Goal: Information Seeking & Learning: Learn about a topic

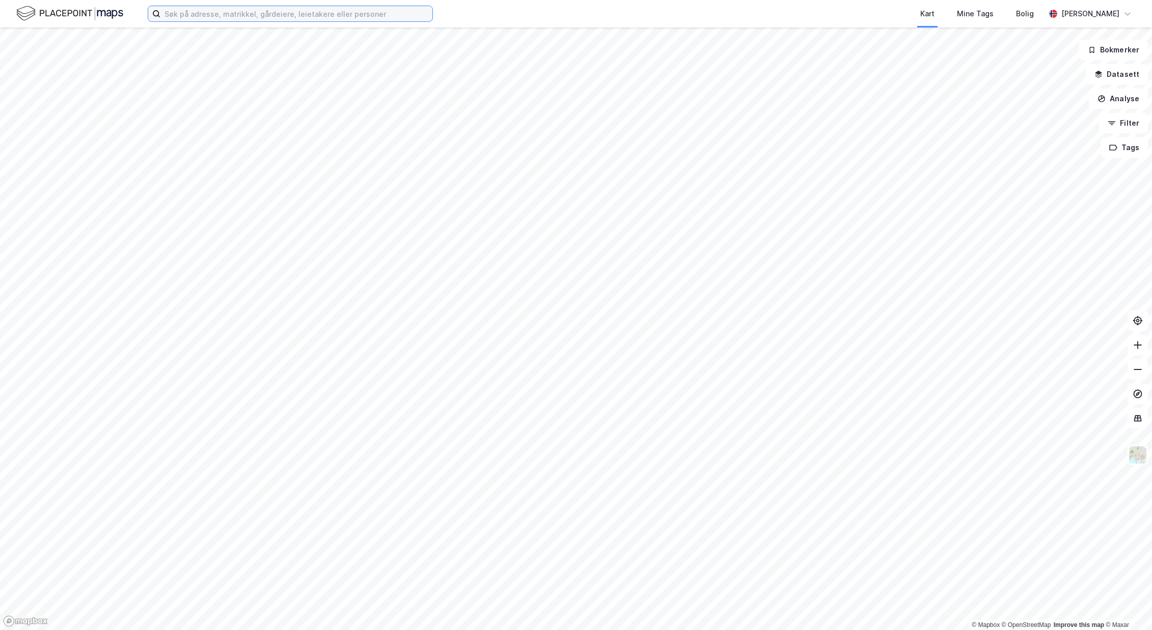
click at [265, 16] on input at bounding box center [296, 13] width 272 height 15
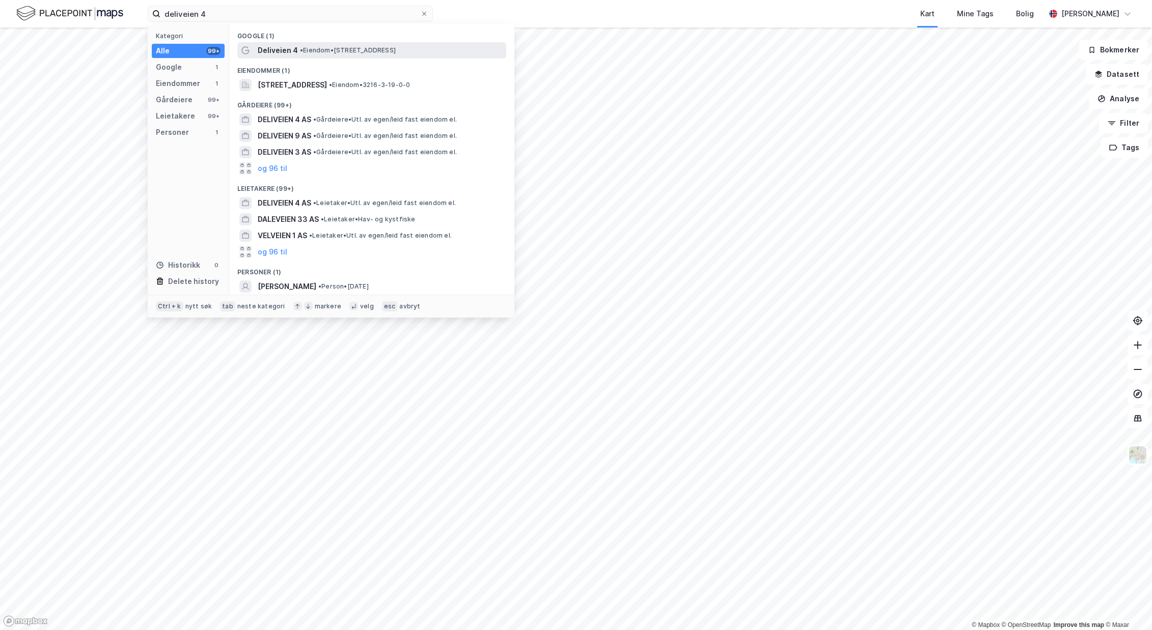
click at [287, 49] on span "Deliveien 4" at bounding box center [278, 50] width 40 height 12
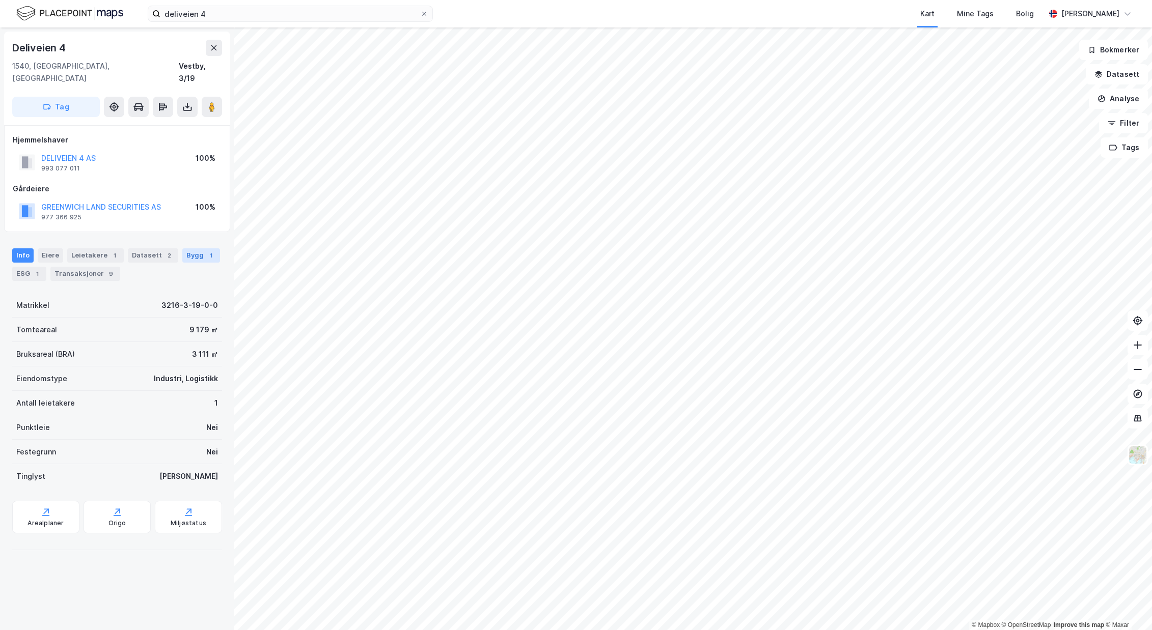
click at [187, 248] on div "Bygg 1" at bounding box center [201, 255] width 38 height 14
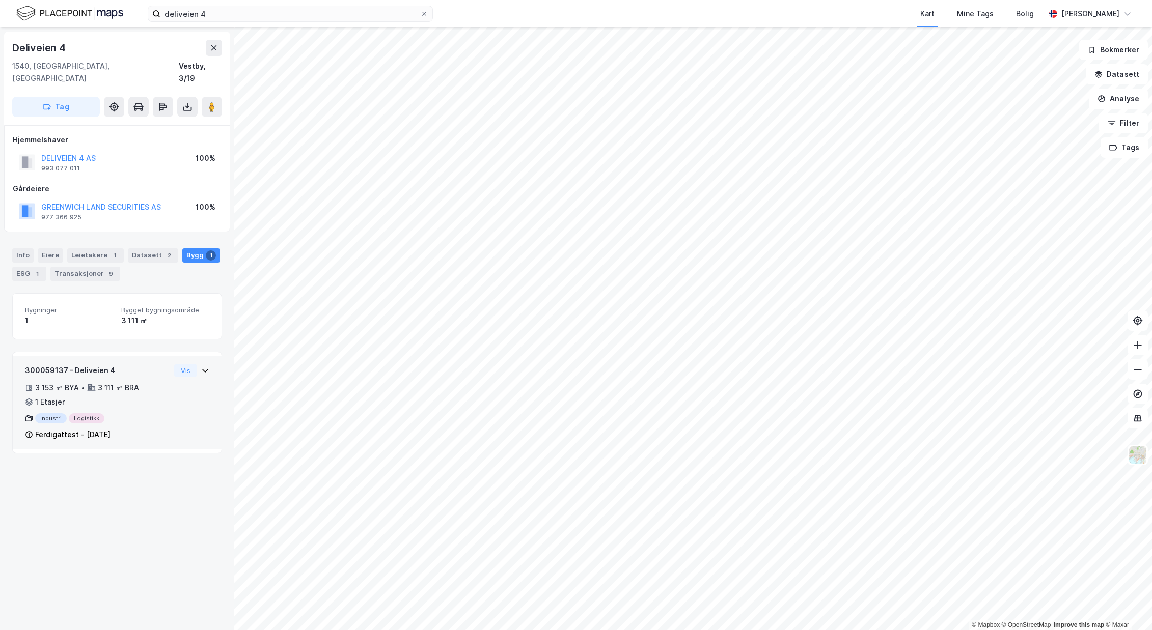
click at [209, 367] on icon at bounding box center [205, 371] width 8 height 8
click at [184, 365] on button "Vis" at bounding box center [185, 371] width 23 height 12
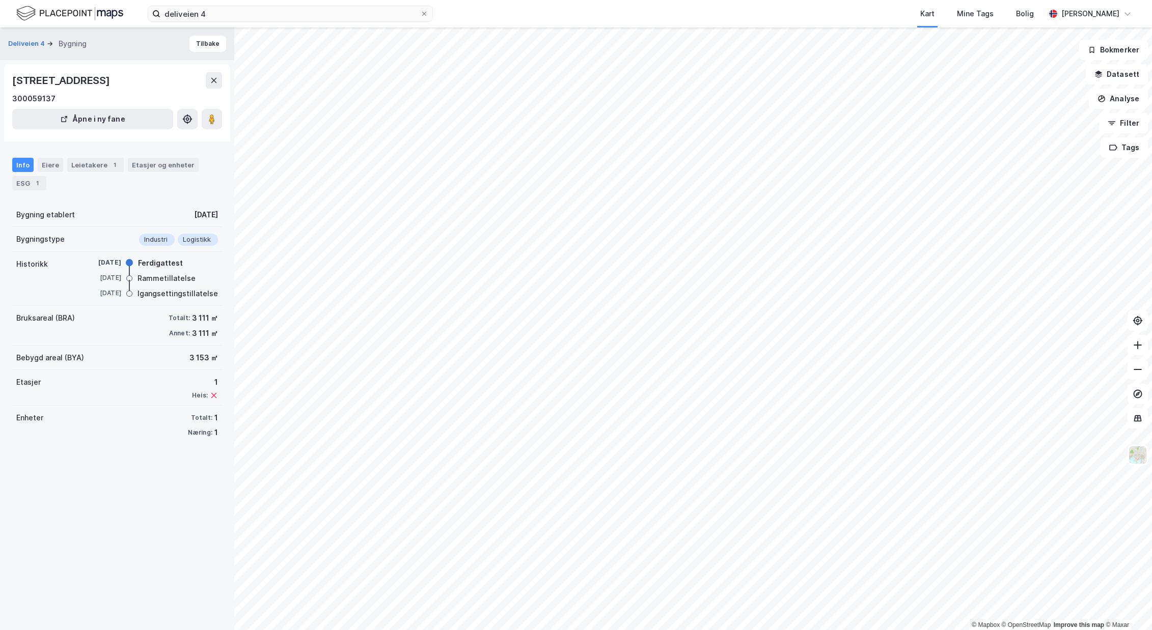
drag, startPoint x: 128, startPoint y: 119, endPoint x: 99, endPoint y: 245, distance: 129.2
click at [99, 245] on div "Deliveien 4 Bygning [STREET_ADDRESS] 300059137 Åpne i ny fane Info Eiere Leieta…" at bounding box center [117, 328] width 234 height 603
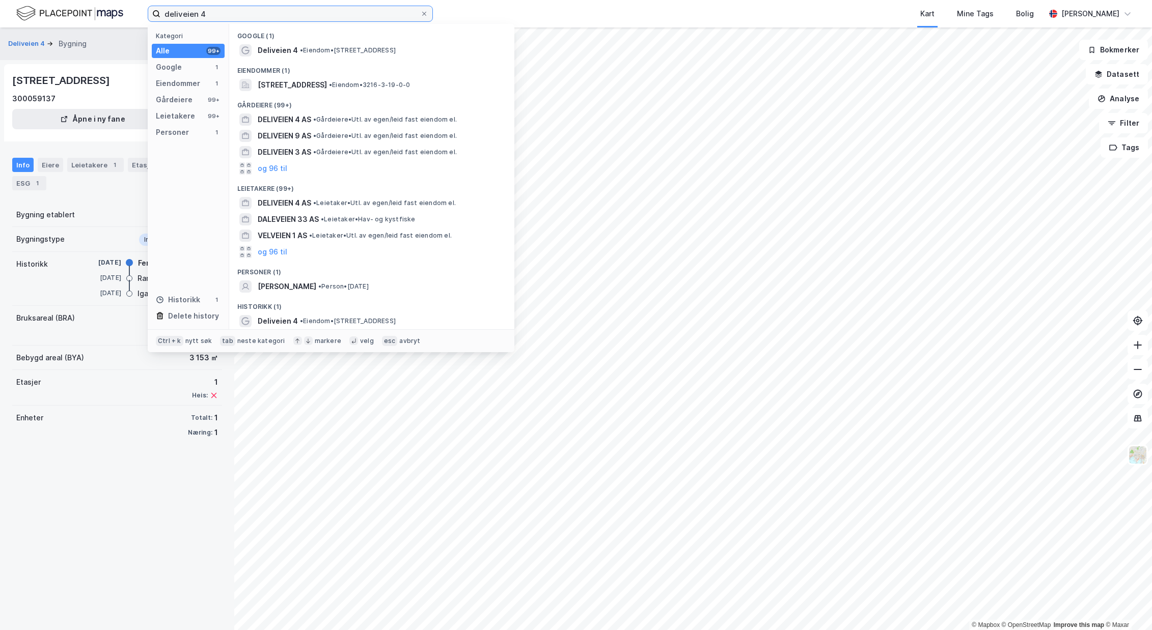
drag, startPoint x: 220, startPoint y: 13, endPoint x: -1, endPoint y: 30, distance: 221.7
click at [160, 21] on input "deliveien 4" at bounding box center [290, 13] width 260 height 15
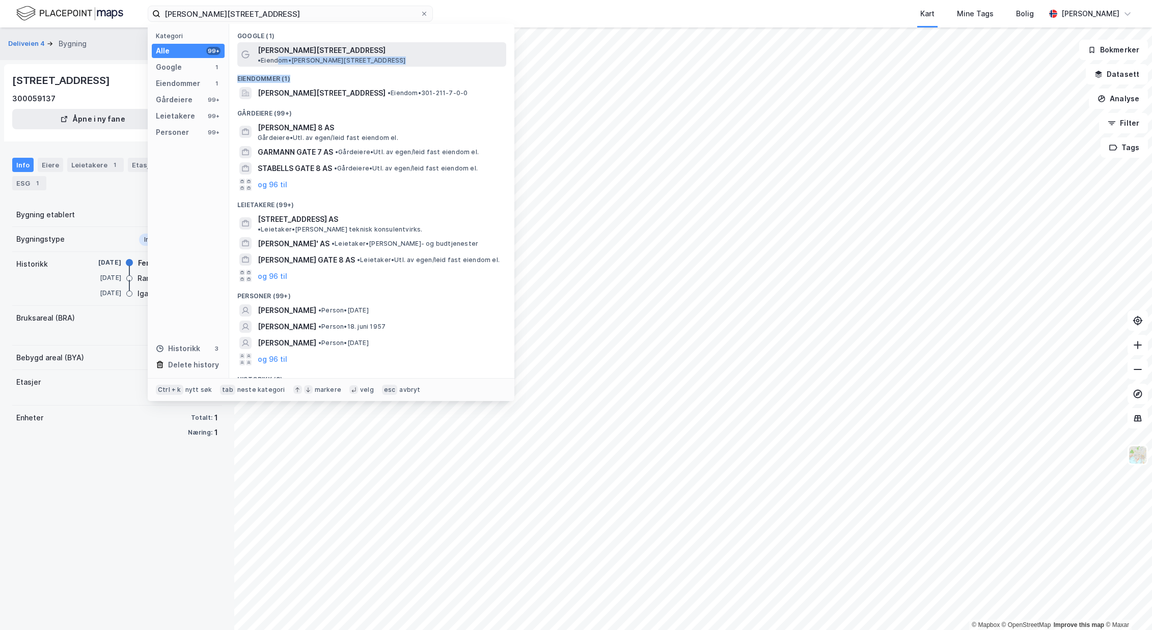
click at [361, 58] on div "Google (1) [PERSON_NAME][STREET_ADDRESS] • Eiendom • [PERSON_NAME][STREET_ADDRE…" at bounding box center [371, 201] width 285 height 354
click at [362, 57] on span "• Eiendom • [PERSON_NAME][STREET_ADDRESS]" at bounding box center [332, 61] width 148 height 8
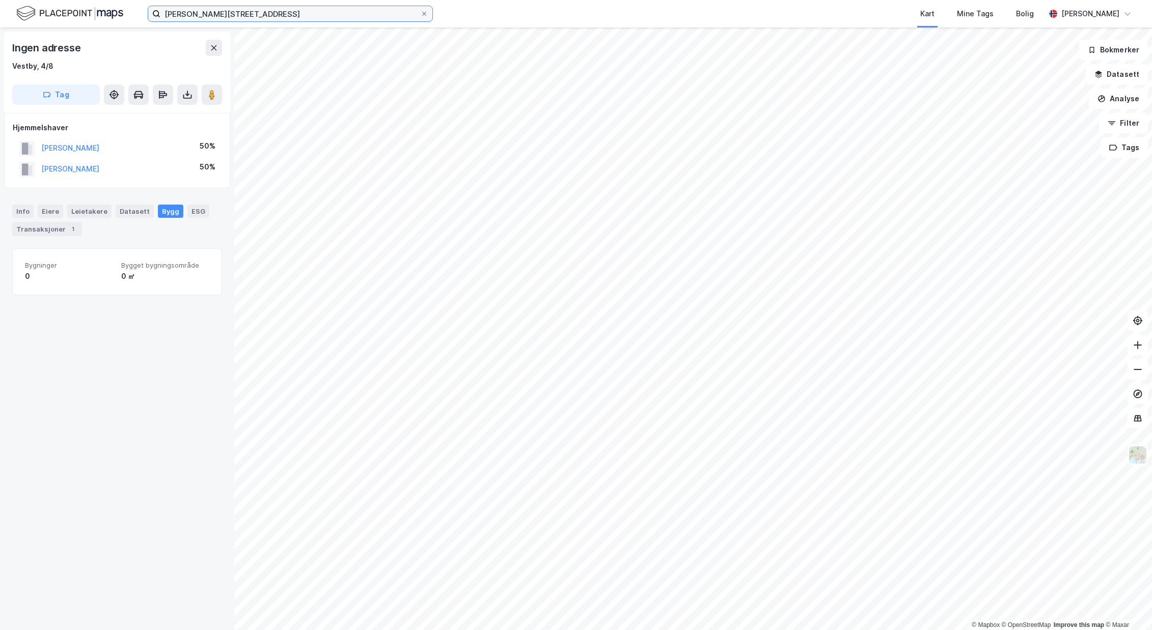
click at [267, 14] on input "[PERSON_NAME][STREET_ADDRESS]" at bounding box center [290, 13] width 260 height 15
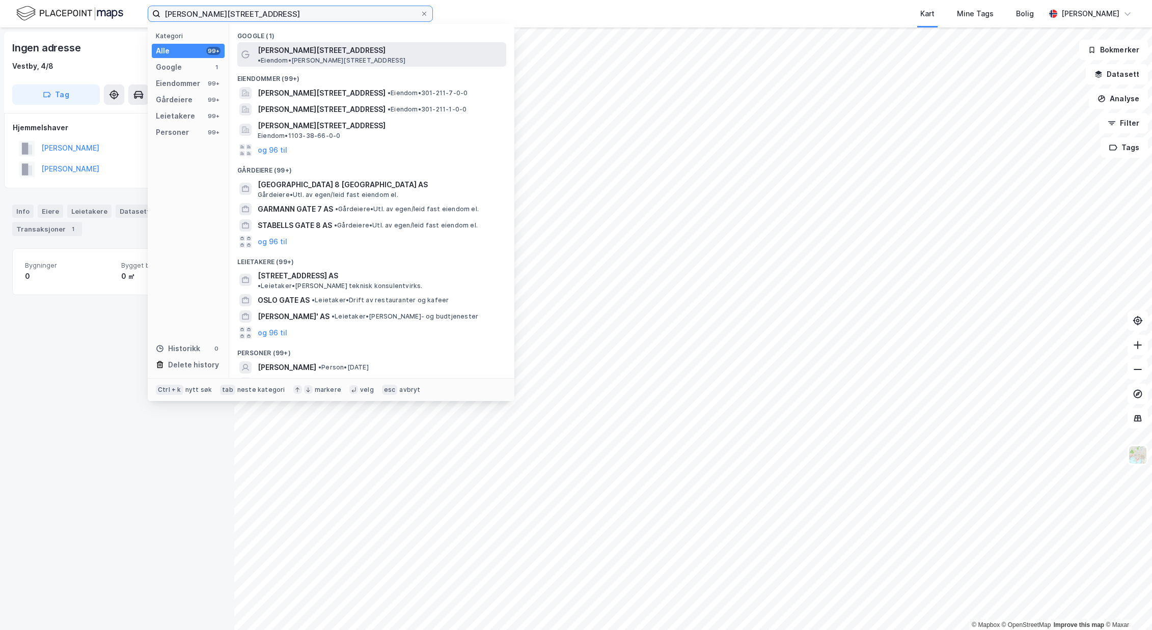
type input "[PERSON_NAME][STREET_ADDRESS]"
click at [330, 52] on span "[PERSON_NAME][STREET_ADDRESS]" at bounding box center [322, 50] width 128 height 12
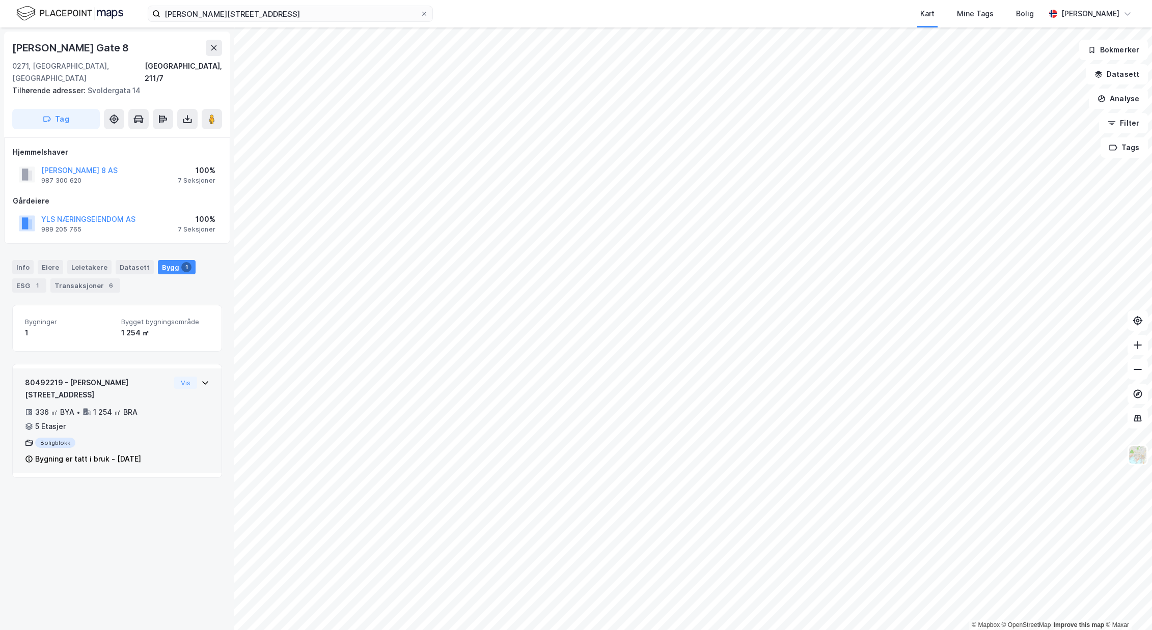
click at [205, 379] on icon at bounding box center [205, 383] width 8 height 8
click at [110, 318] on span "Bygninger" at bounding box center [69, 322] width 88 height 9
click at [27, 260] on div "Info" at bounding box center [22, 267] width 21 height 14
